Goal: Navigation & Orientation: Find specific page/section

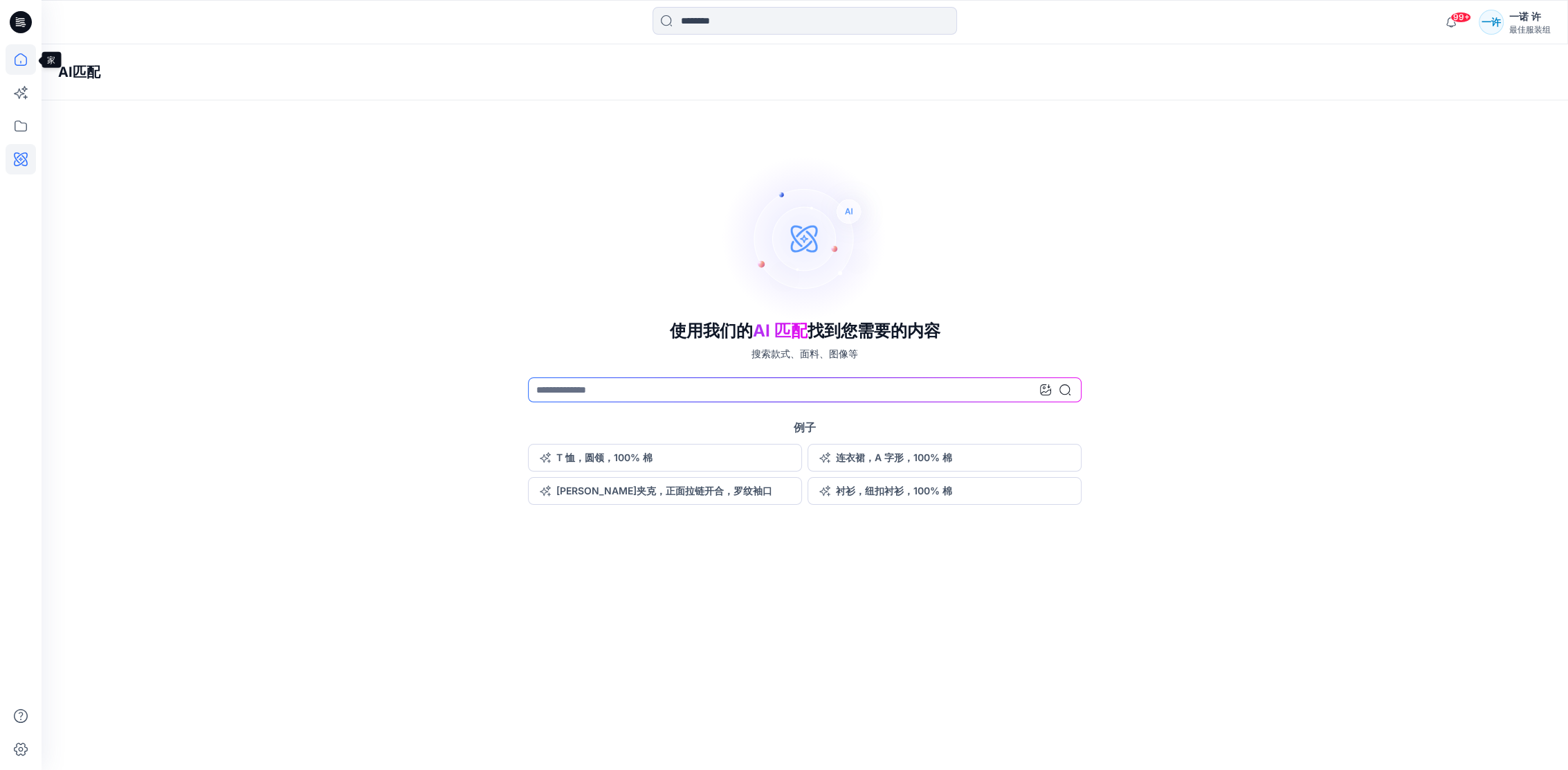
click at [13, 56] on icon at bounding box center [20, 59] width 30 height 30
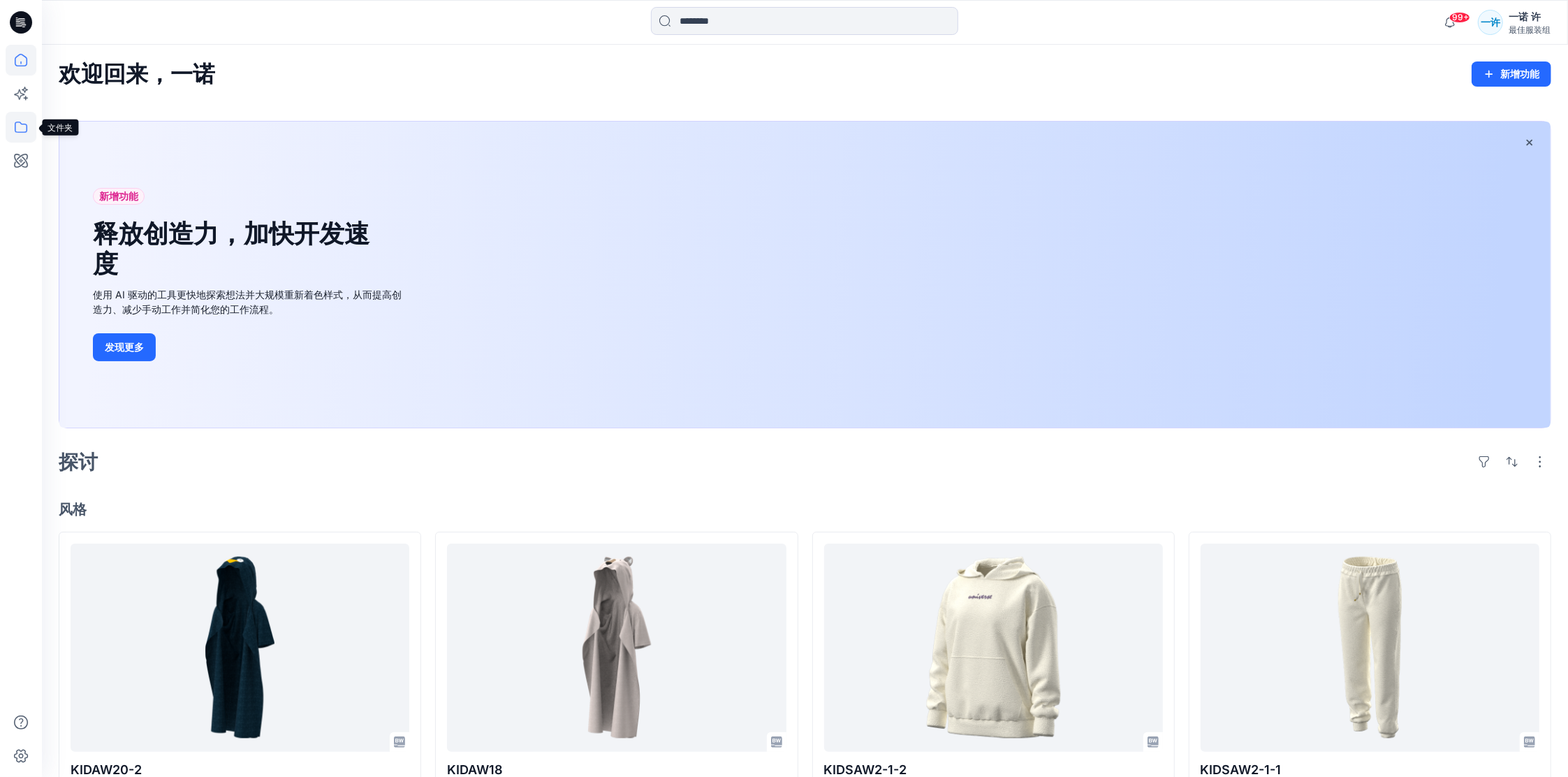
click at [10, 122] on icon at bounding box center [20, 127] width 31 height 31
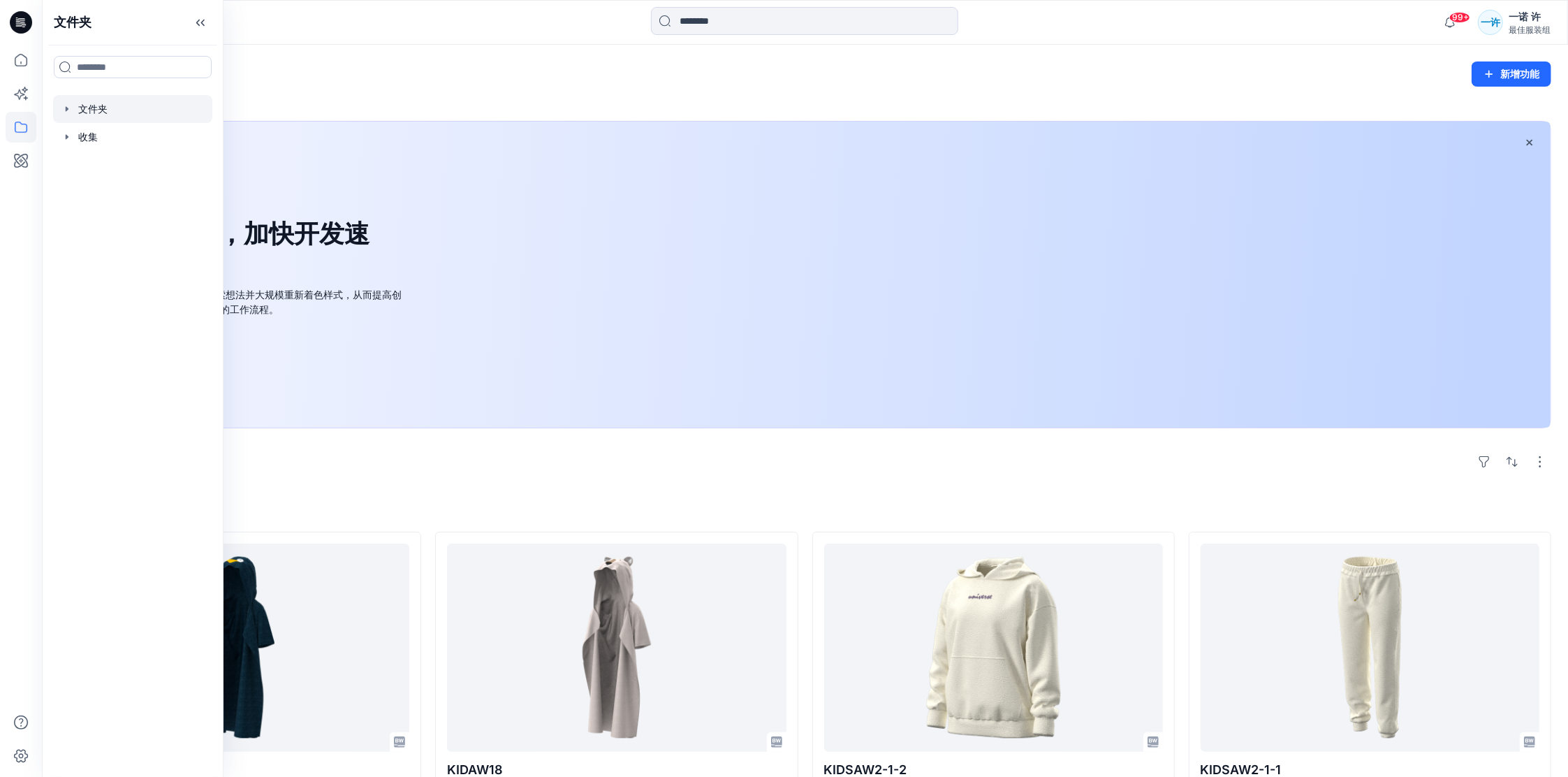
click at [115, 106] on div at bounding box center [133, 109] width 160 height 28
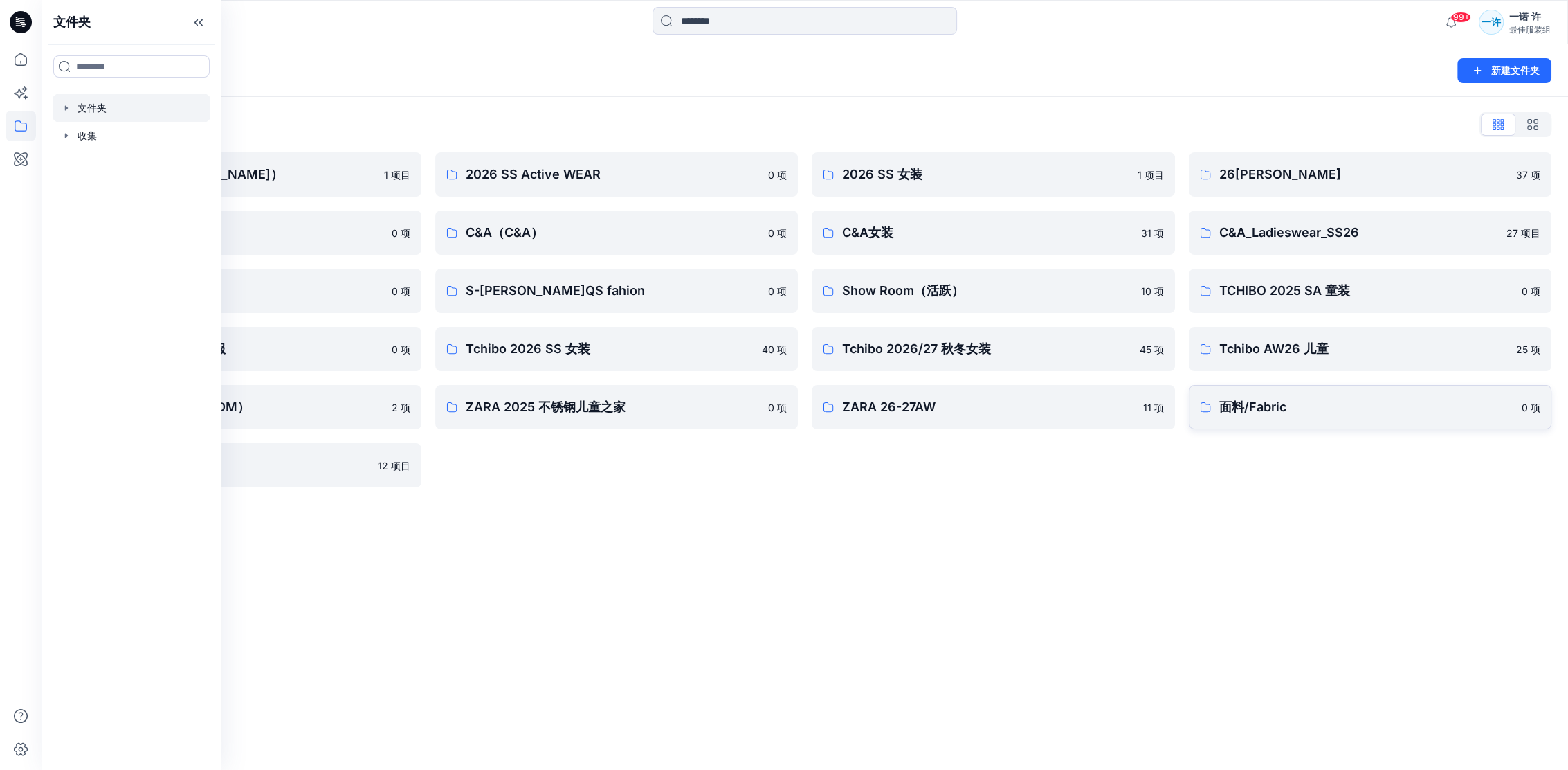
click at [1300, 423] on link "面料/Fabric 0 项" at bounding box center [1370, 407] width 363 height 45
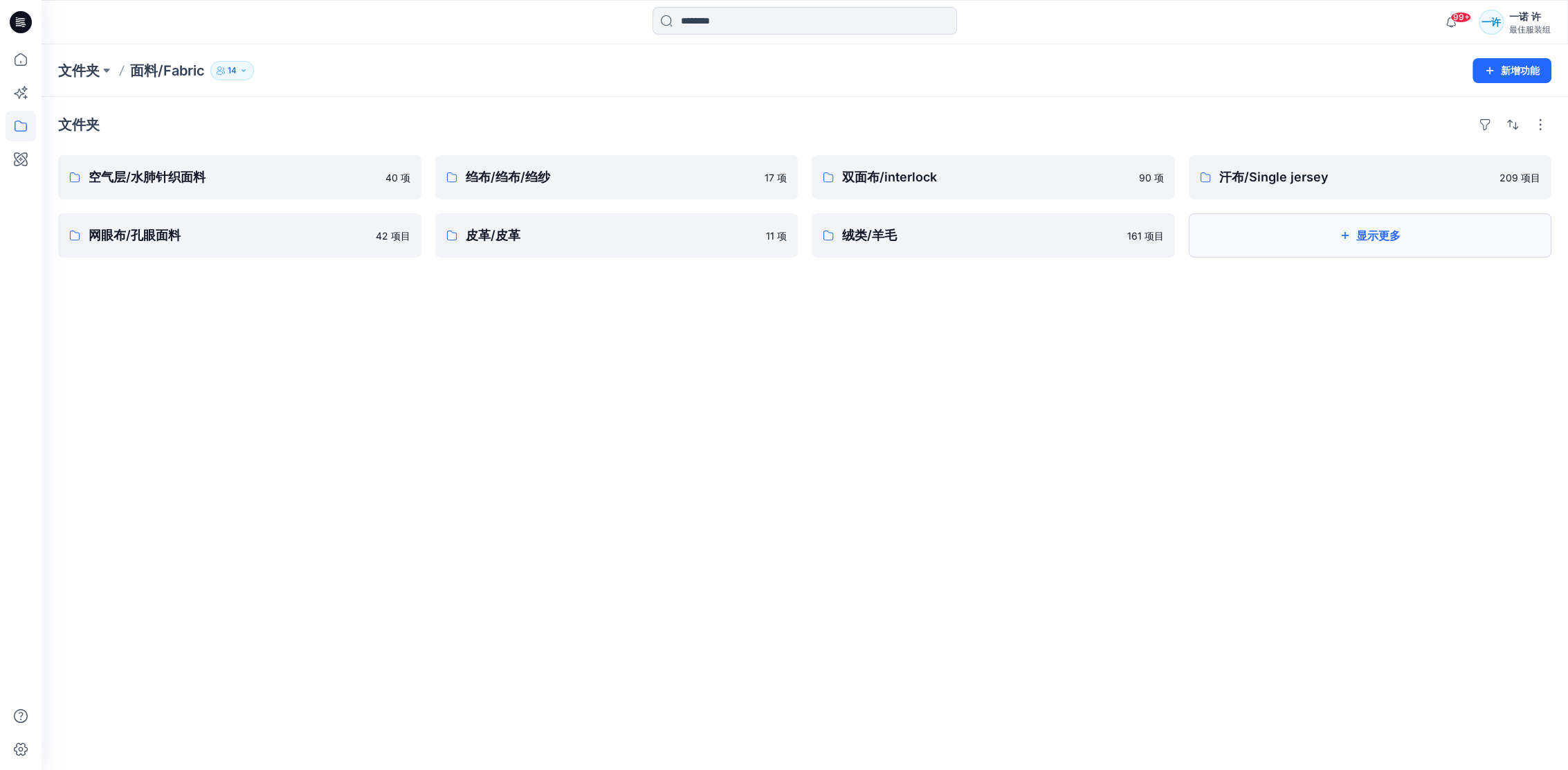
click at [1321, 252] on button "显示更多" at bounding box center [1370, 235] width 363 height 45
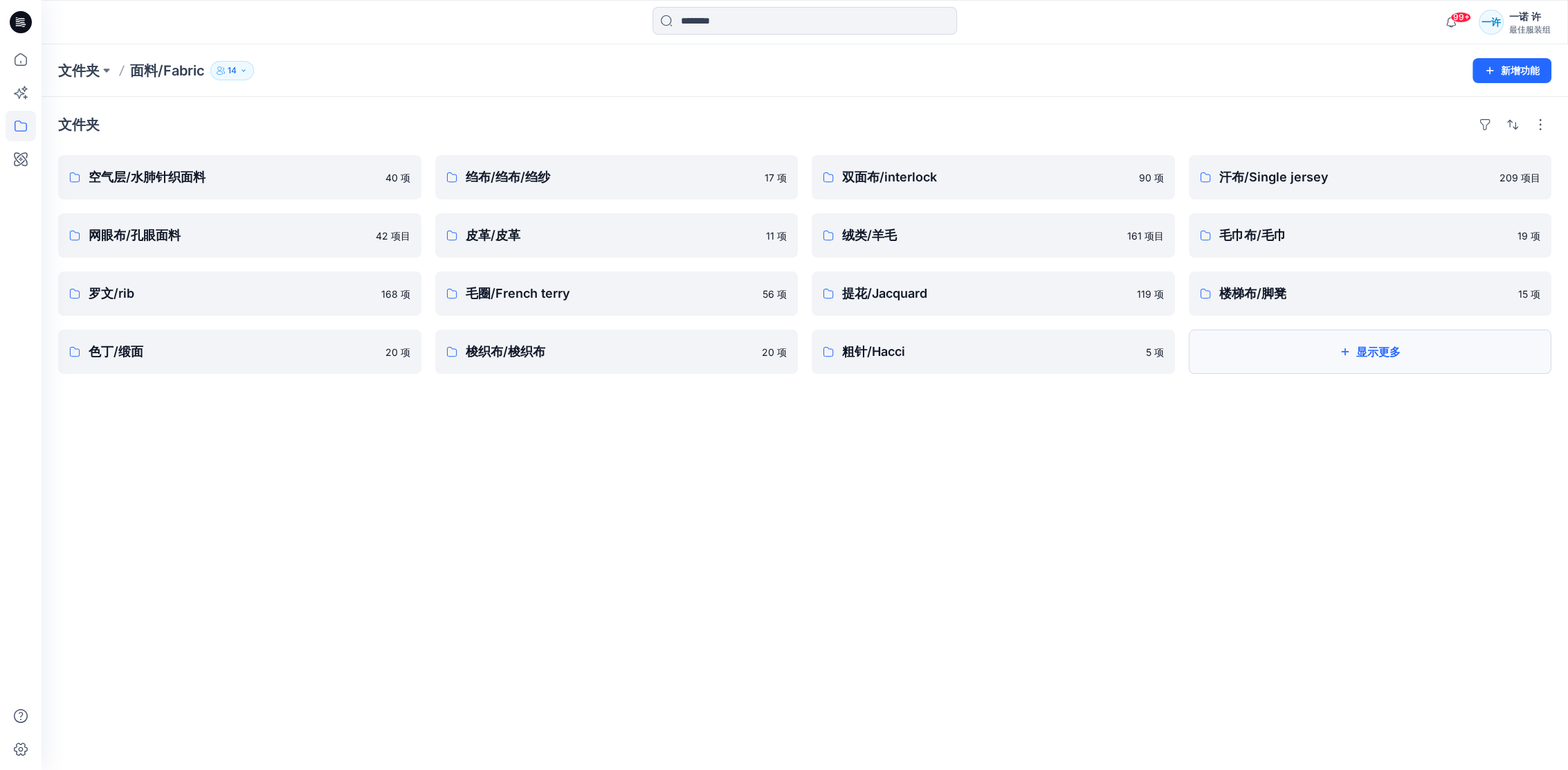
click at [1319, 372] on button "显示更多" at bounding box center [1370, 352] width 363 height 45
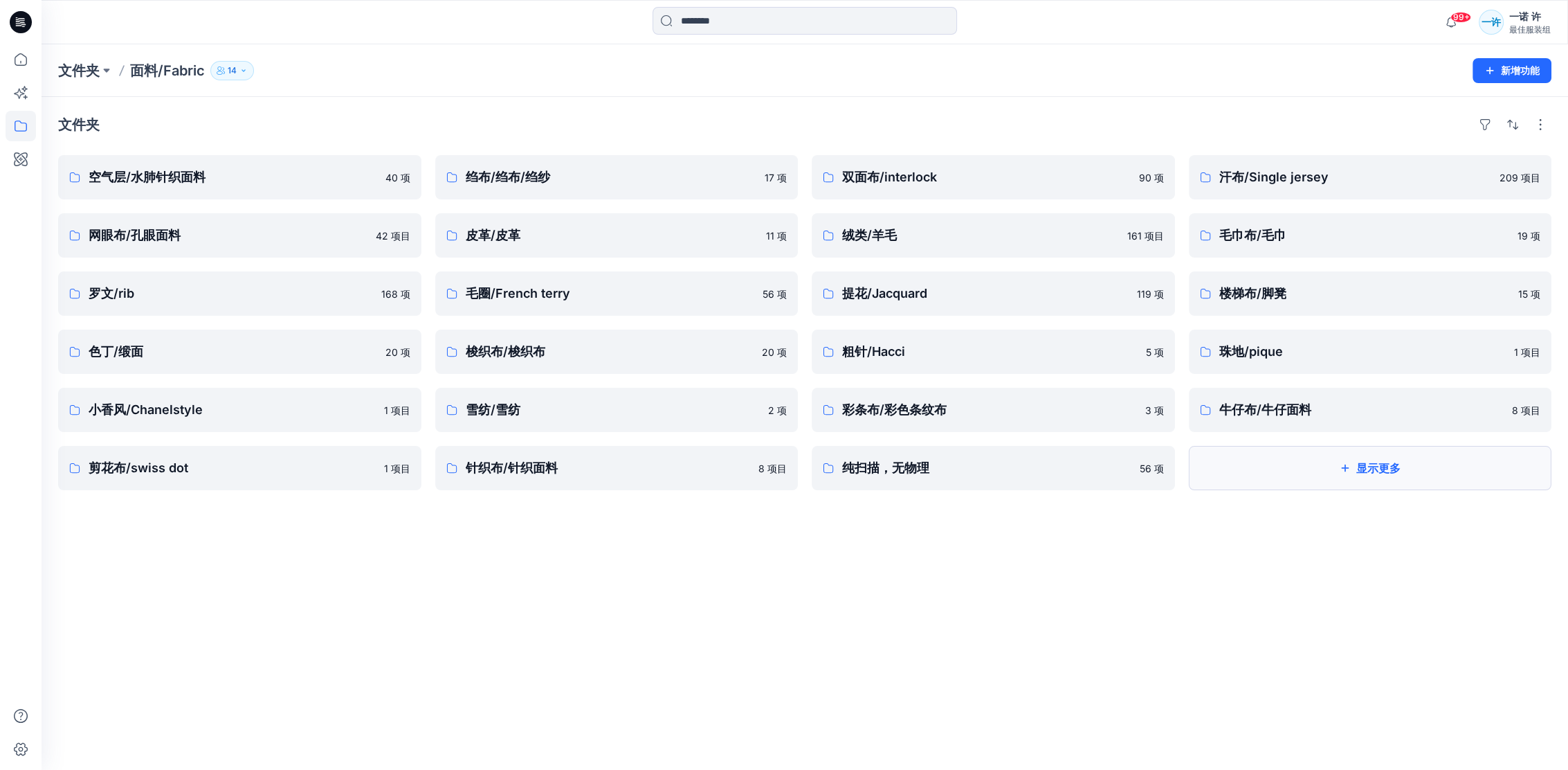
click at [1221, 486] on button "显示更多" at bounding box center [1370, 468] width 363 height 45
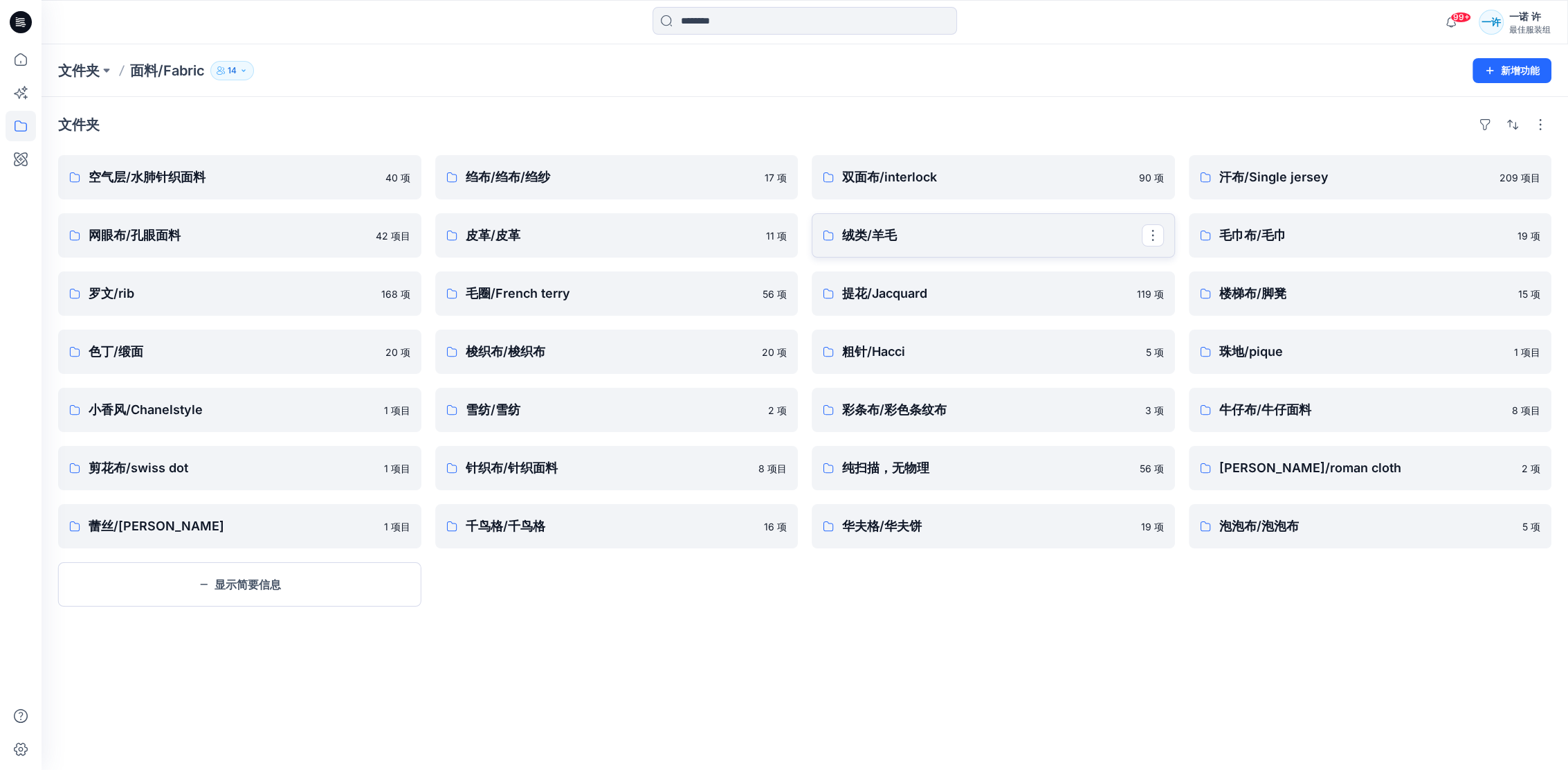
click at [930, 223] on link "绒类/羊毛" at bounding box center [993, 235] width 363 height 45
